Goal: Find specific page/section: Find specific page/section

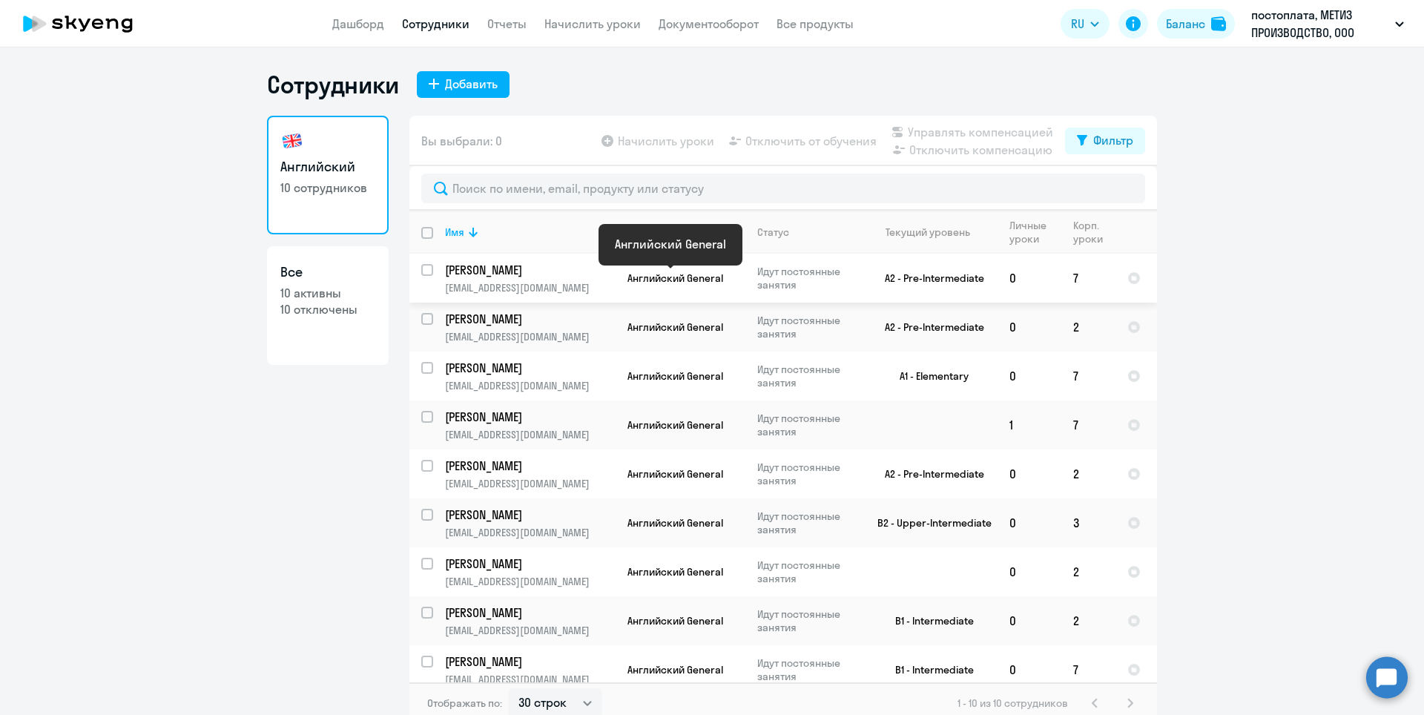
select select "30"
click at [321, 305] on p "10 отключены" at bounding box center [327, 309] width 95 height 16
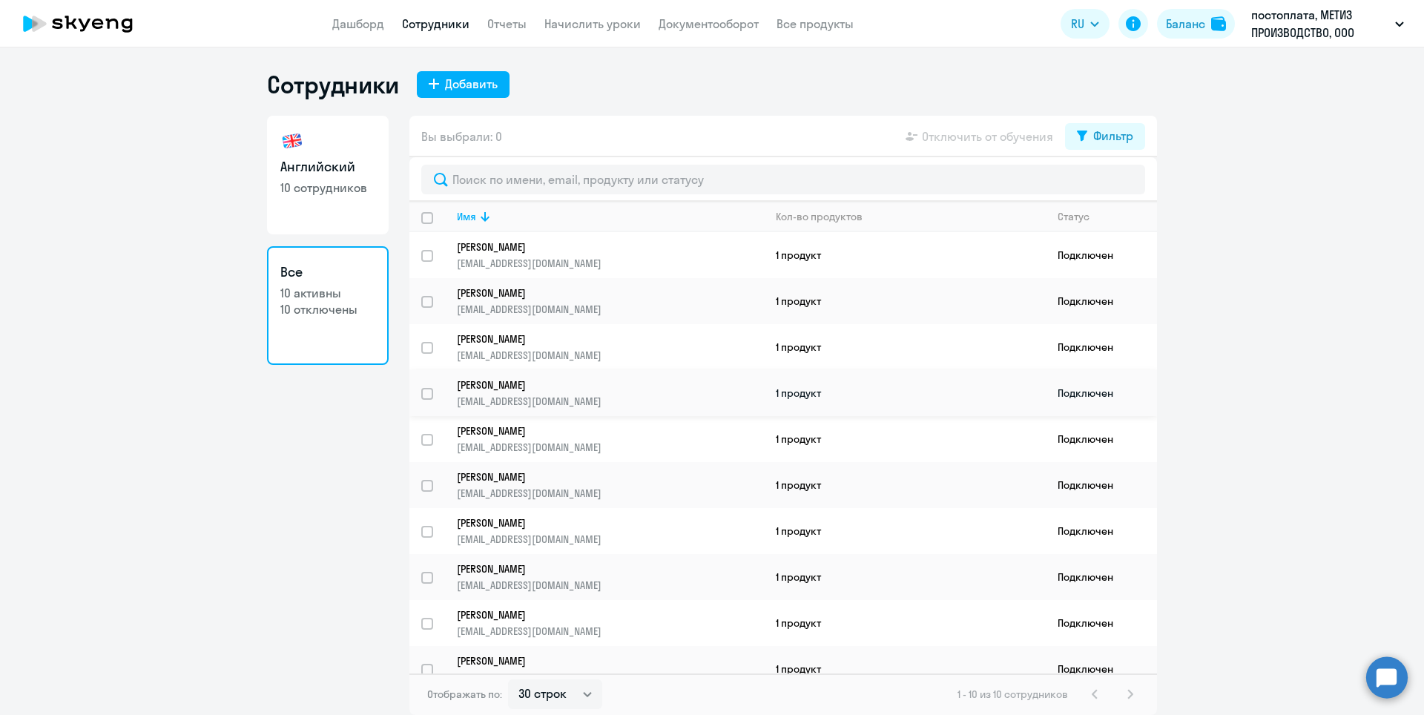
scroll to position [19, 0]
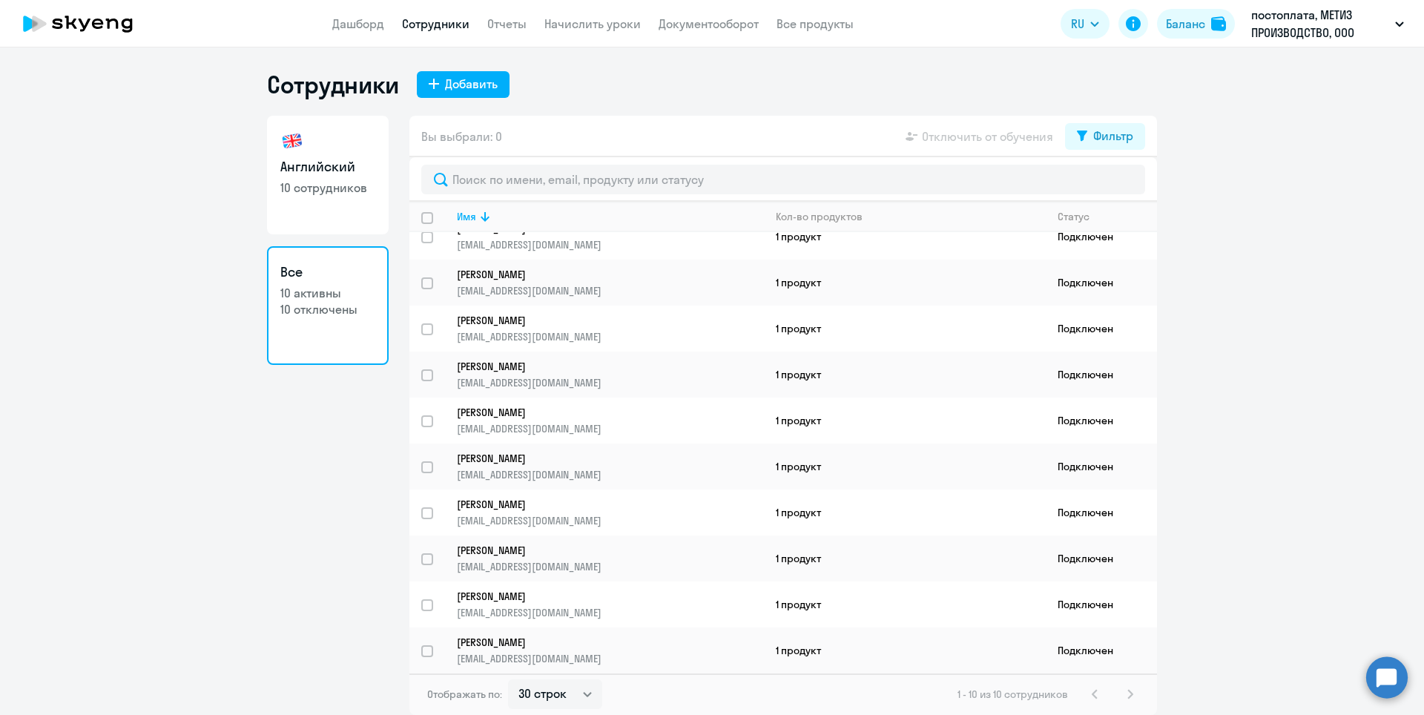
click at [305, 290] on p "10 активны" at bounding box center [327, 293] width 95 height 16
click at [581, 699] on select "30 строк 50 строк 100 строк" at bounding box center [555, 694] width 94 height 30
select select "50"
click at [508, 679] on select "30 строк 50 строк 100 строк" at bounding box center [555, 694] width 94 height 30
click at [1115, 136] on div "Фильтр" at bounding box center [1113, 136] width 40 height 18
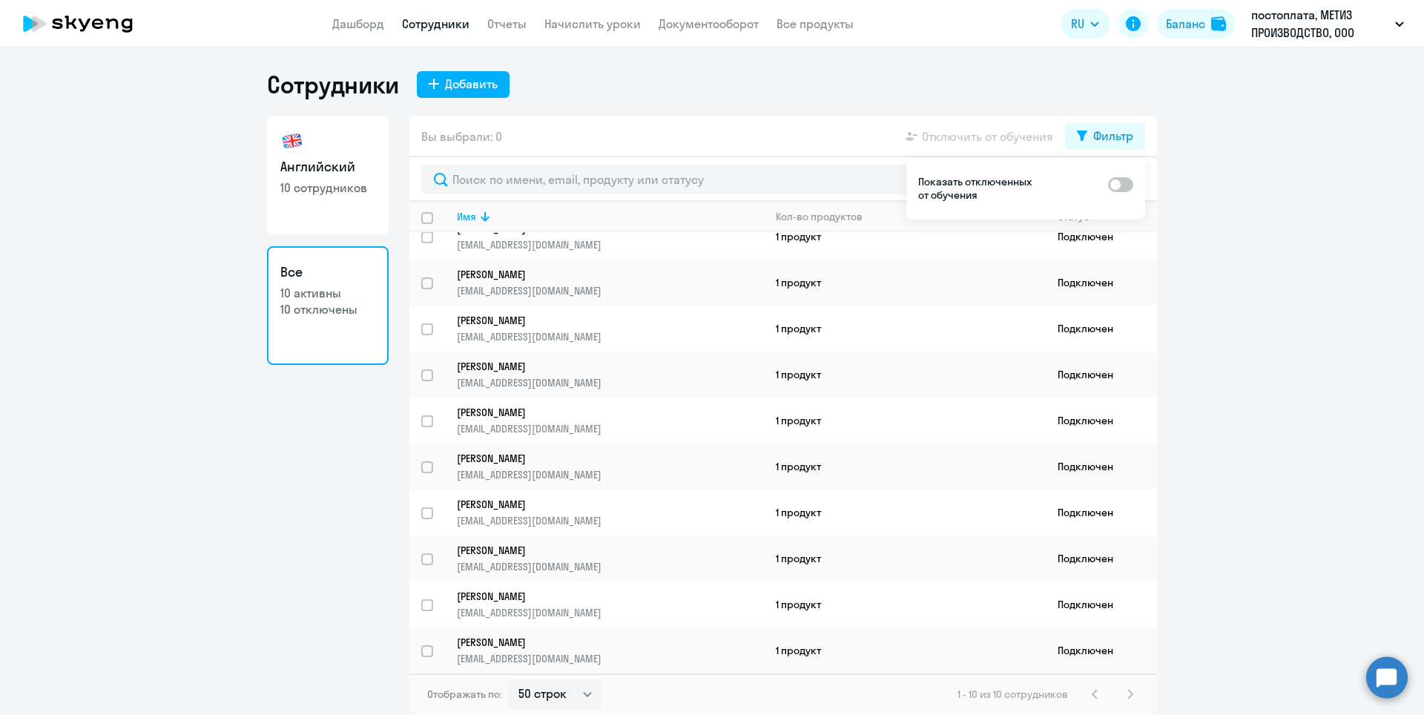
click at [1121, 188] on span at bounding box center [1120, 184] width 25 height 15
click at [1108, 185] on input "checkbox" at bounding box center [1107, 184] width 1 height 1
checkbox input "true"
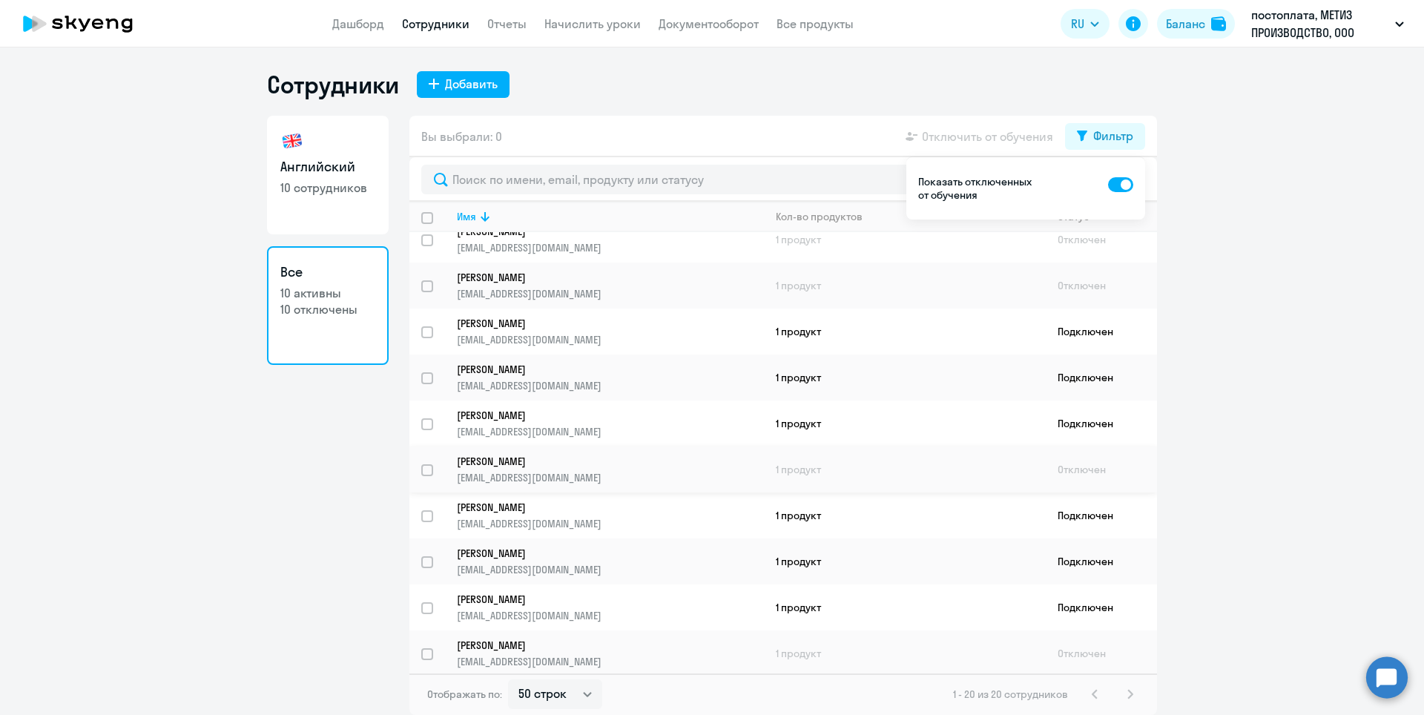
scroll to position [0, 0]
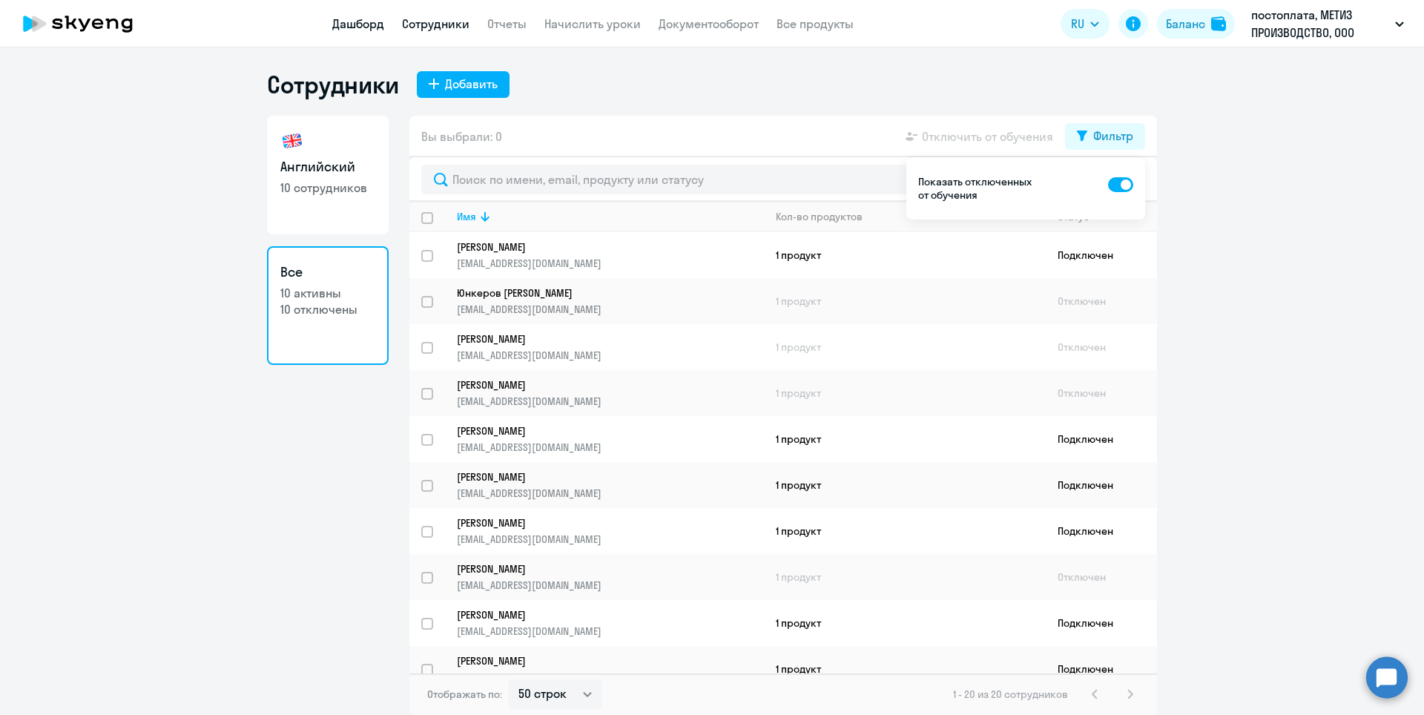
click at [335, 26] on link "Дашборд" at bounding box center [358, 23] width 52 height 15
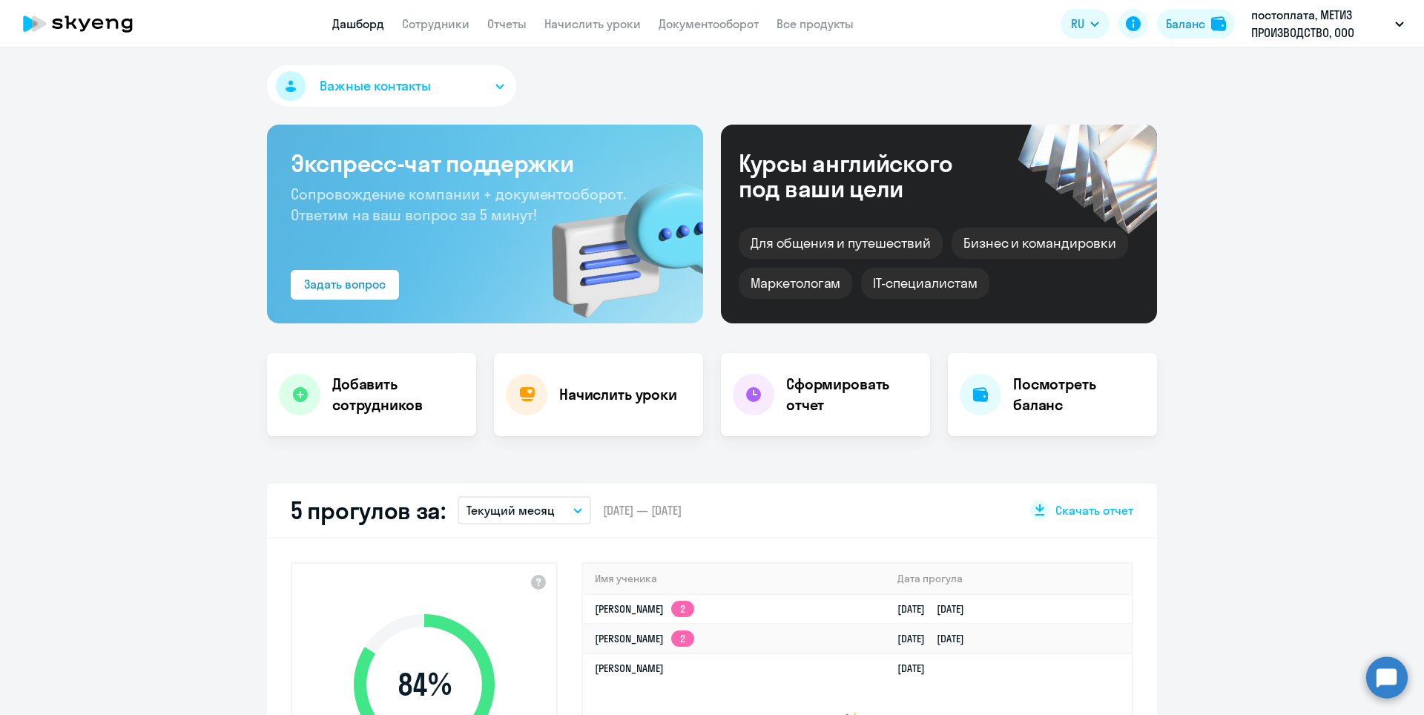
select select "30"
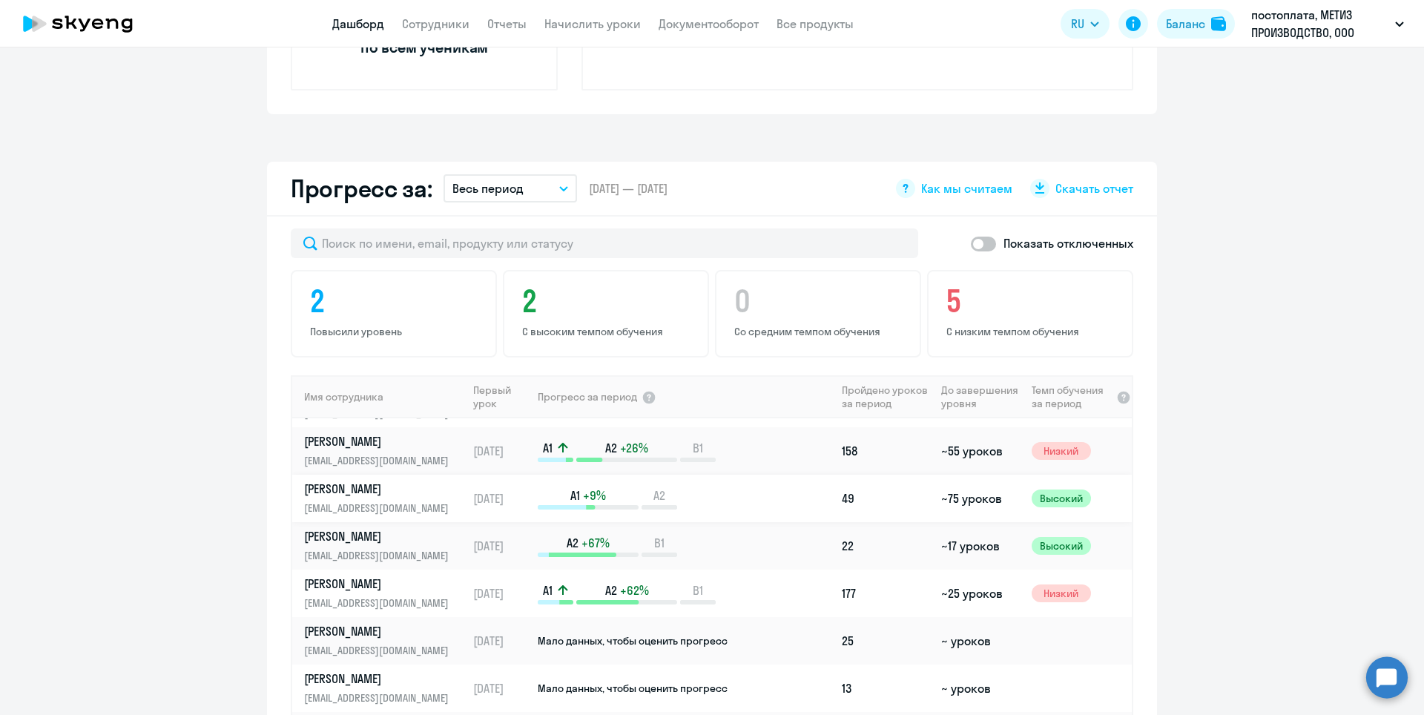
scroll to position [890, 0]
